Goal: Find contact information: Find contact information

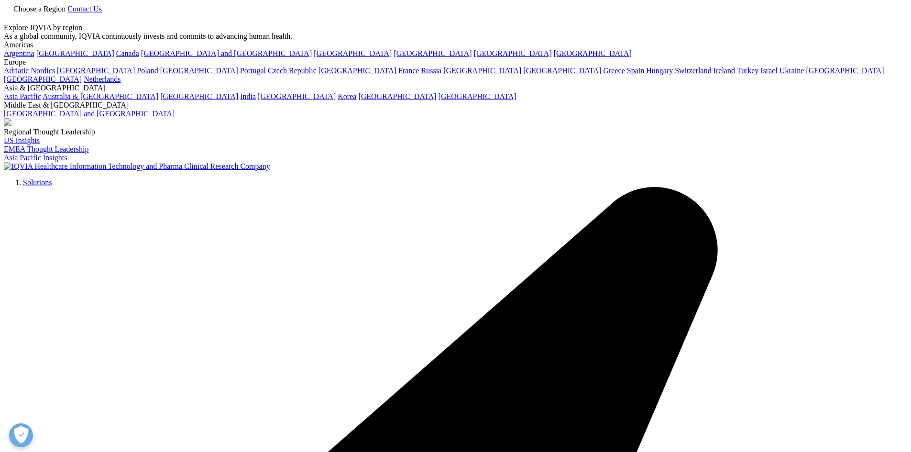
click at [102, 13] on link "Contact Us" at bounding box center [84, 9] width 34 height 8
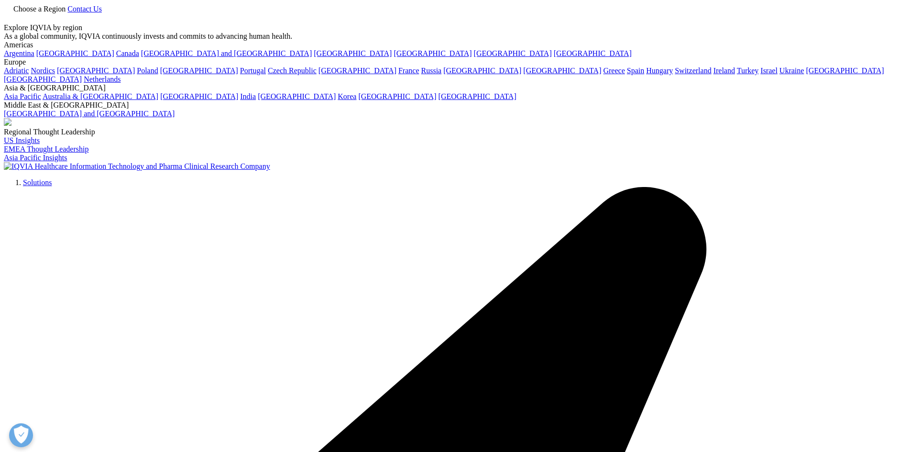
scroll to position [56, 0]
